Goal: Information Seeking & Learning: Learn about a topic

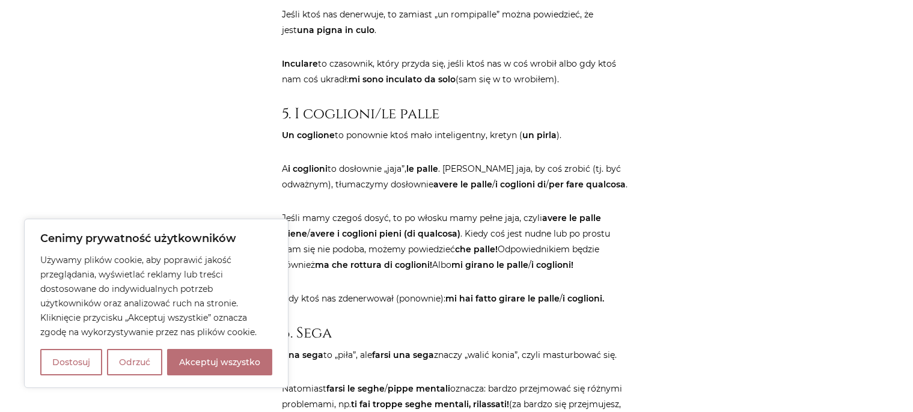
scroll to position [3151, 0]
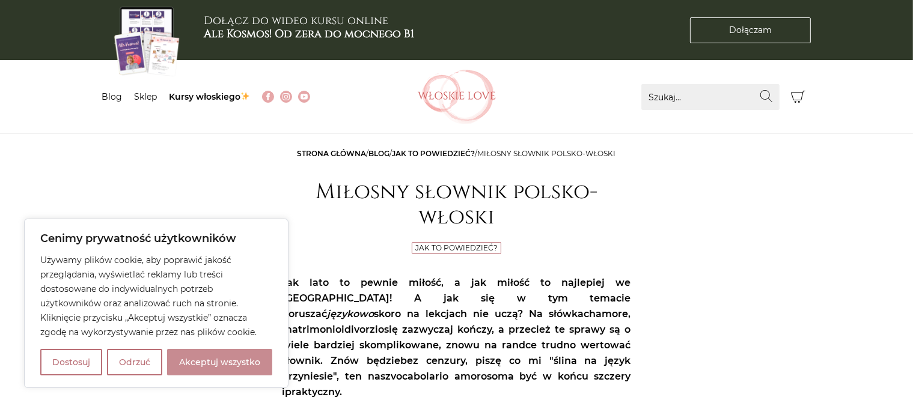
click at [230, 362] on button "Akceptuj wszystko" at bounding box center [219, 362] width 105 height 26
checkbox input "true"
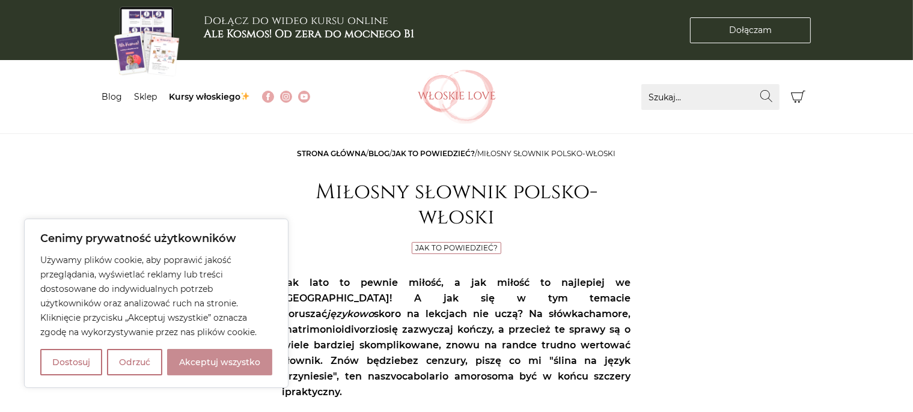
checkbox input "true"
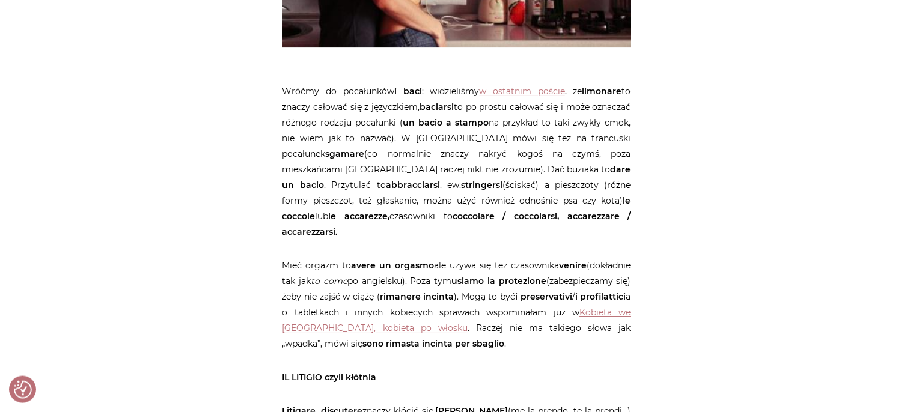
scroll to position [4050, 0]
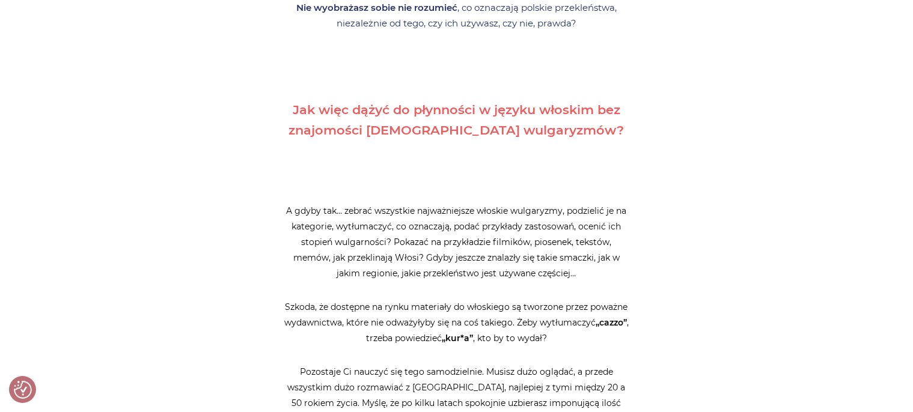
scroll to position [1172, 0]
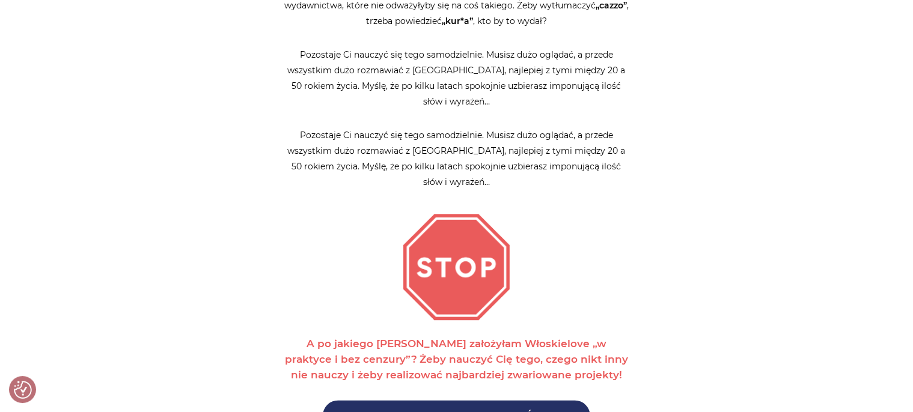
scroll to position [1172, 0]
